Goal: Transaction & Acquisition: Purchase product/service

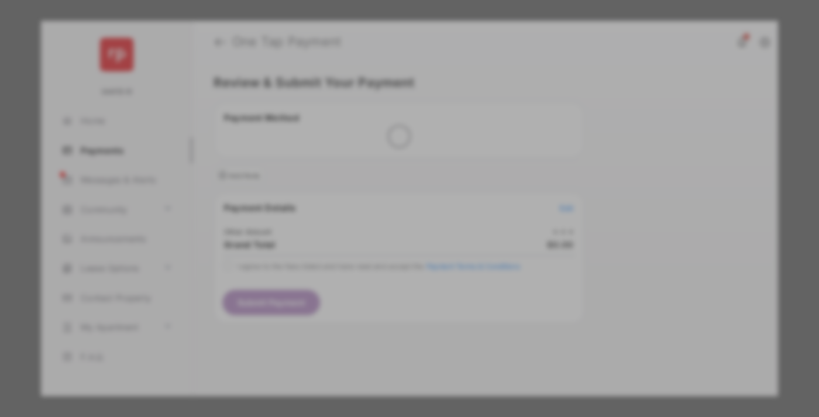
click at [388, 188] on div "Other Amount" at bounding box center [387, 198] width 189 height 20
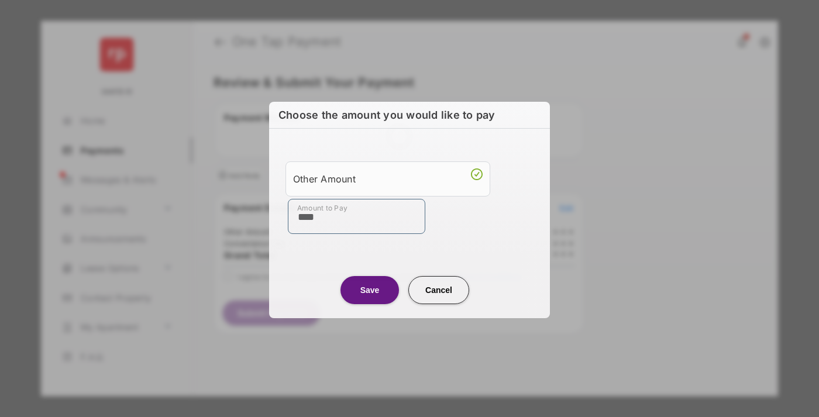
type input "****"
click at [370, 289] on button "Save" at bounding box center [369, 289] width 58 height 28
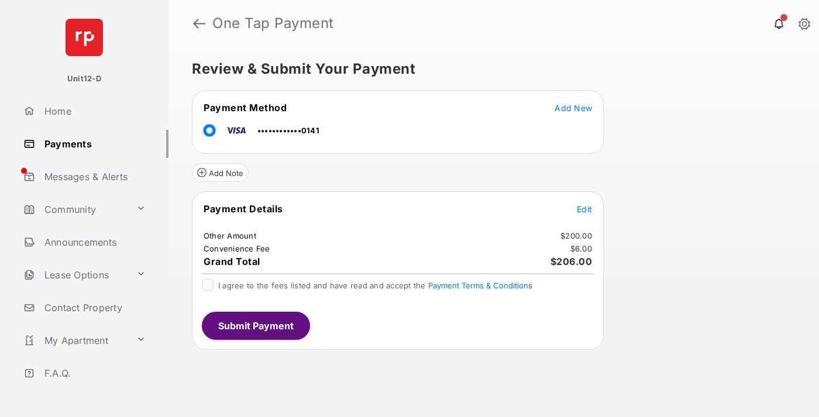
click at [584, 209] on span "Edit" at bounding box center [584, 209] width 15 height 10
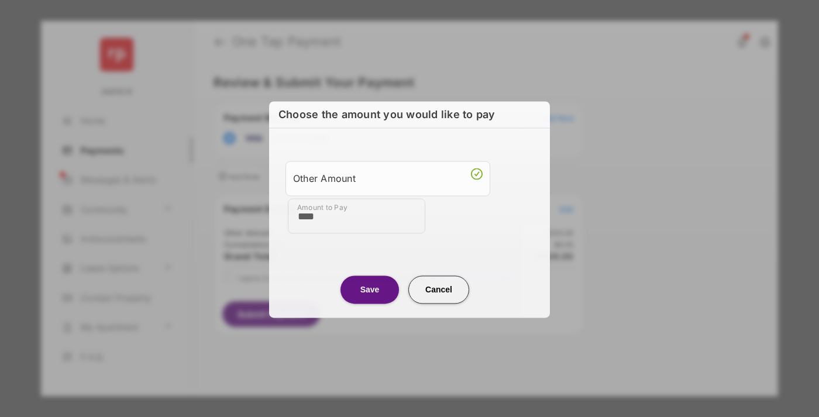
click at [370, 288] on button "Save" at bounding box center [369, 289] width 58 height 28
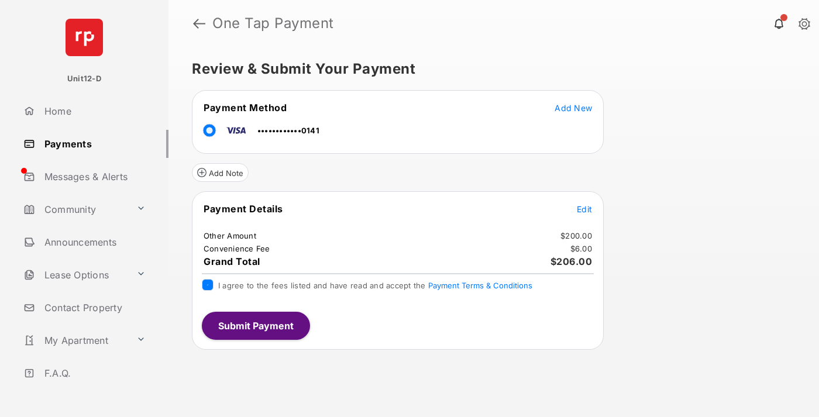
click at [255, 325] on button "Submit Payment" at bounding box center [256, 326] width 108 height 28
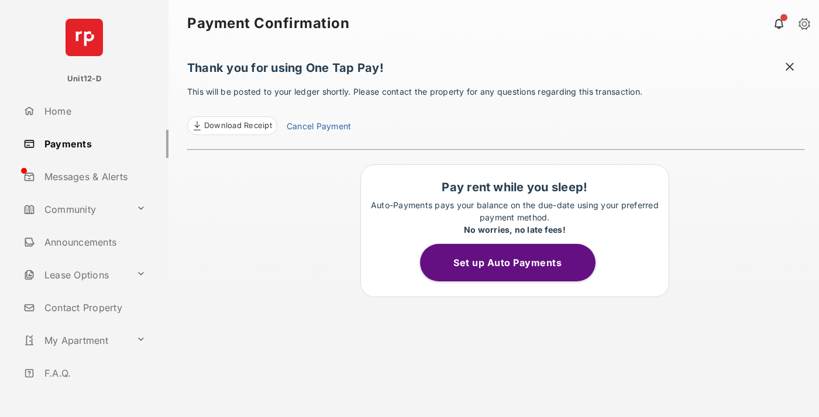
click at [514, 263] on button "Set up Auto Payments" at bounding box center [507, 262] width 175 height 37
